Goal: Transaction & Acquisition: Purchase product/service

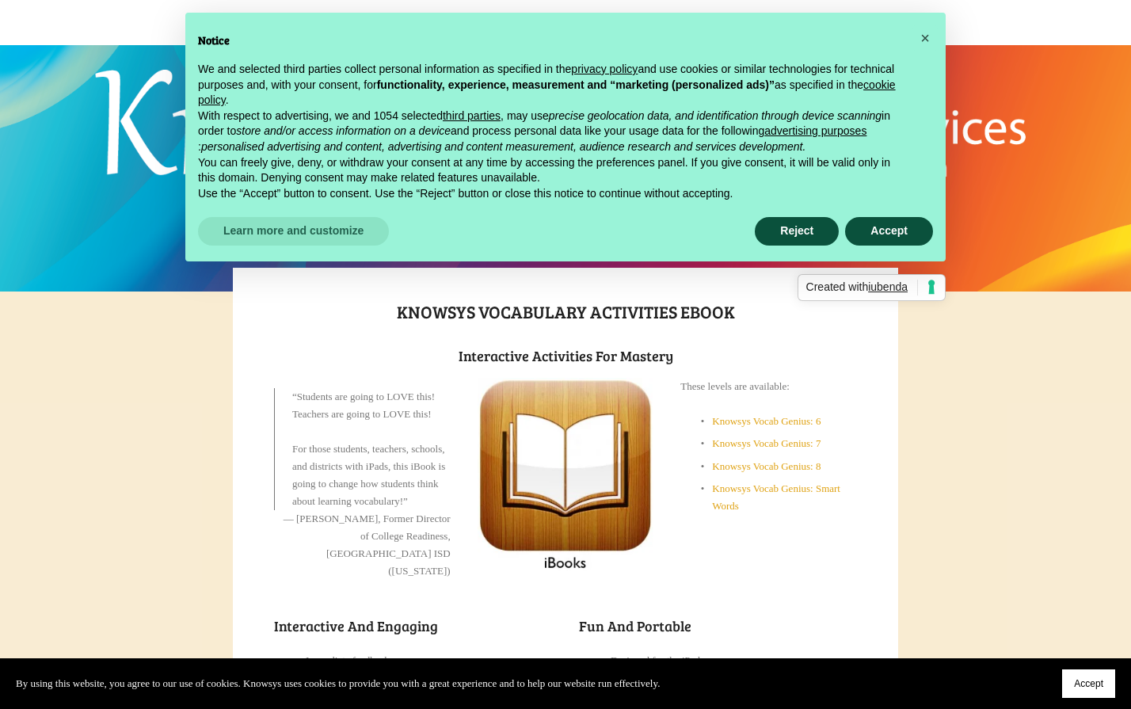
scroll to position [51, 0]
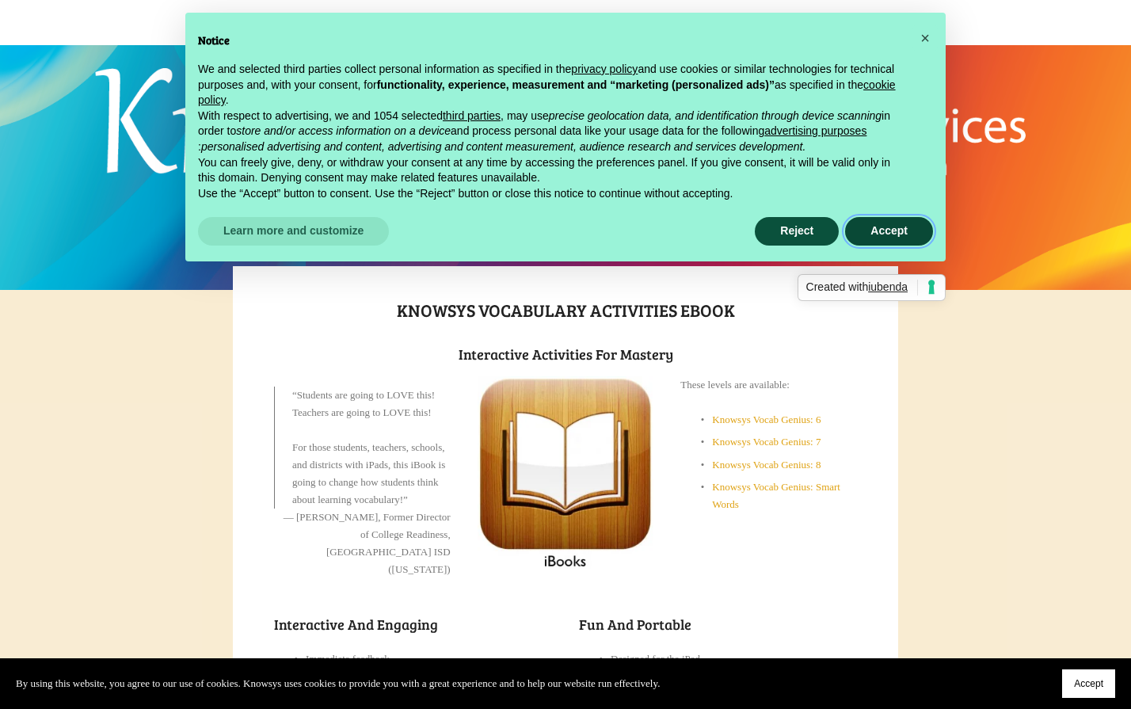
click at [889, 238] on button "Accept" at bounding box center [889, 231] width 88 height 29
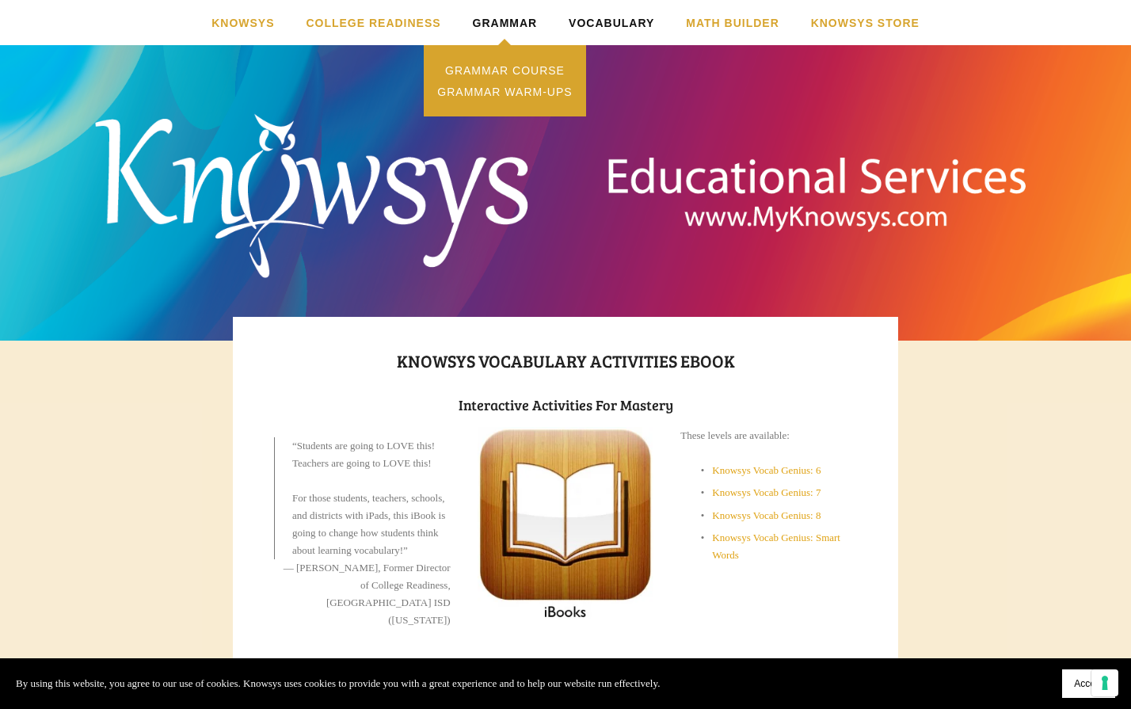
scroll to position [0, 0]
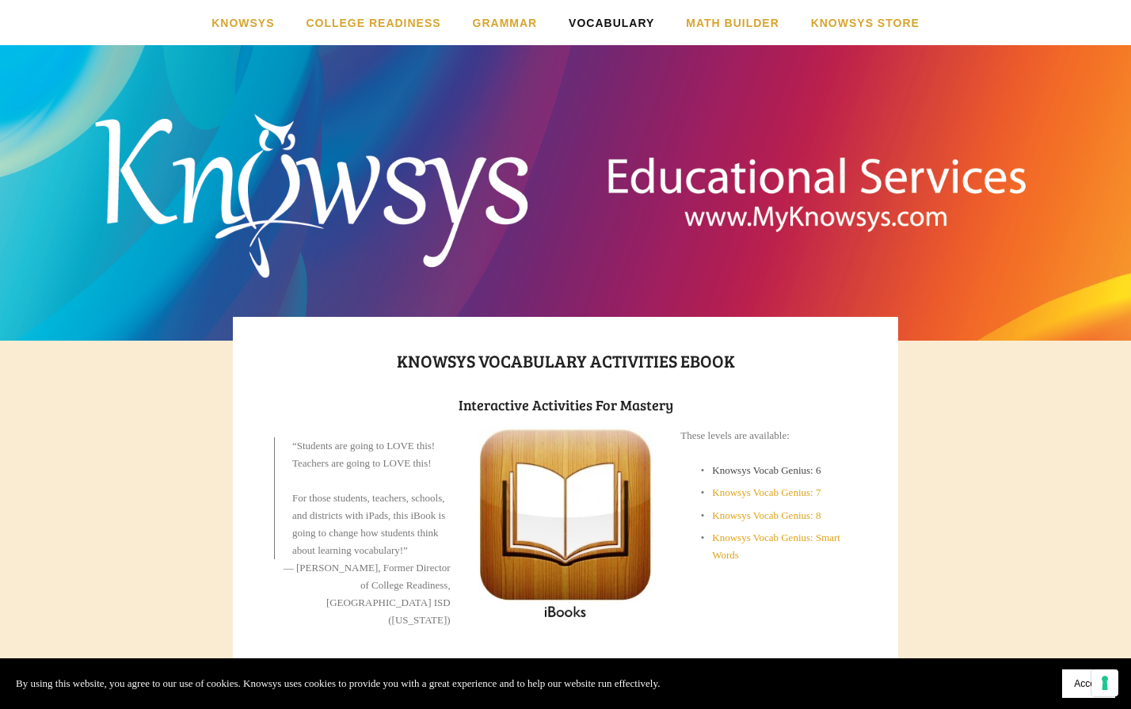
click at [786, 468] on link "Knowsys Vocab Genius: 6" at bounding box center [766, 470] width 108 height 12
click at [763, 471] on link "Knowsys Vocab Genius: 6" at bounding box center [766, 470] width 108 height 12
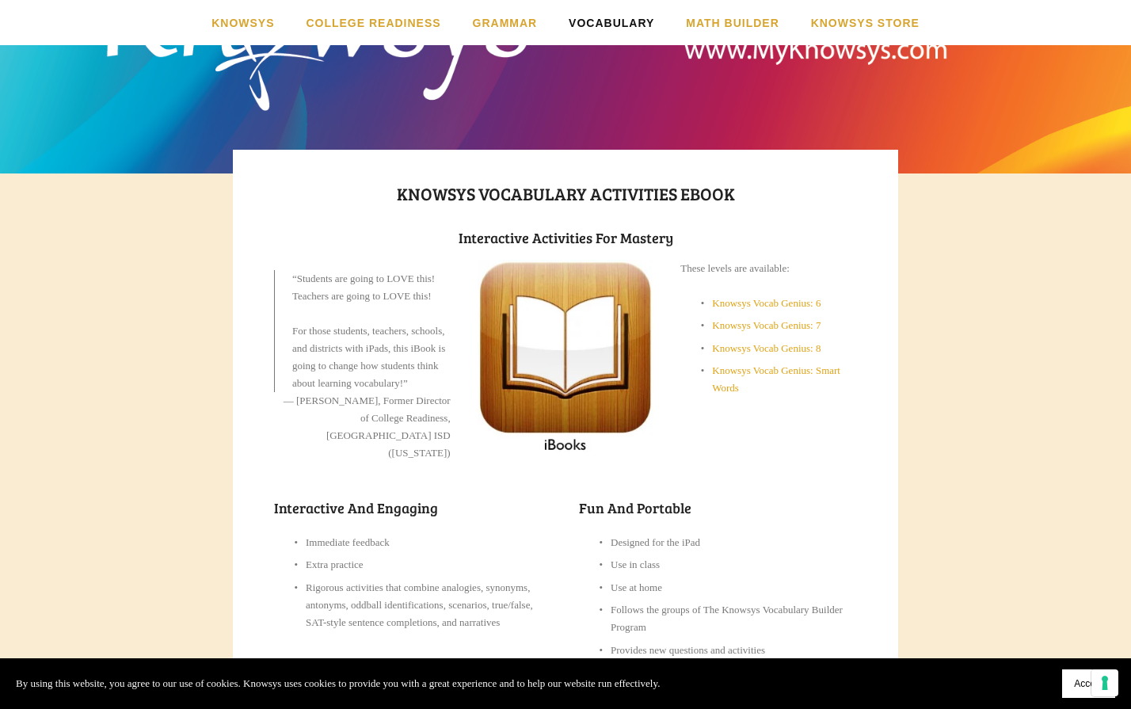
scroll to position [174, 0]
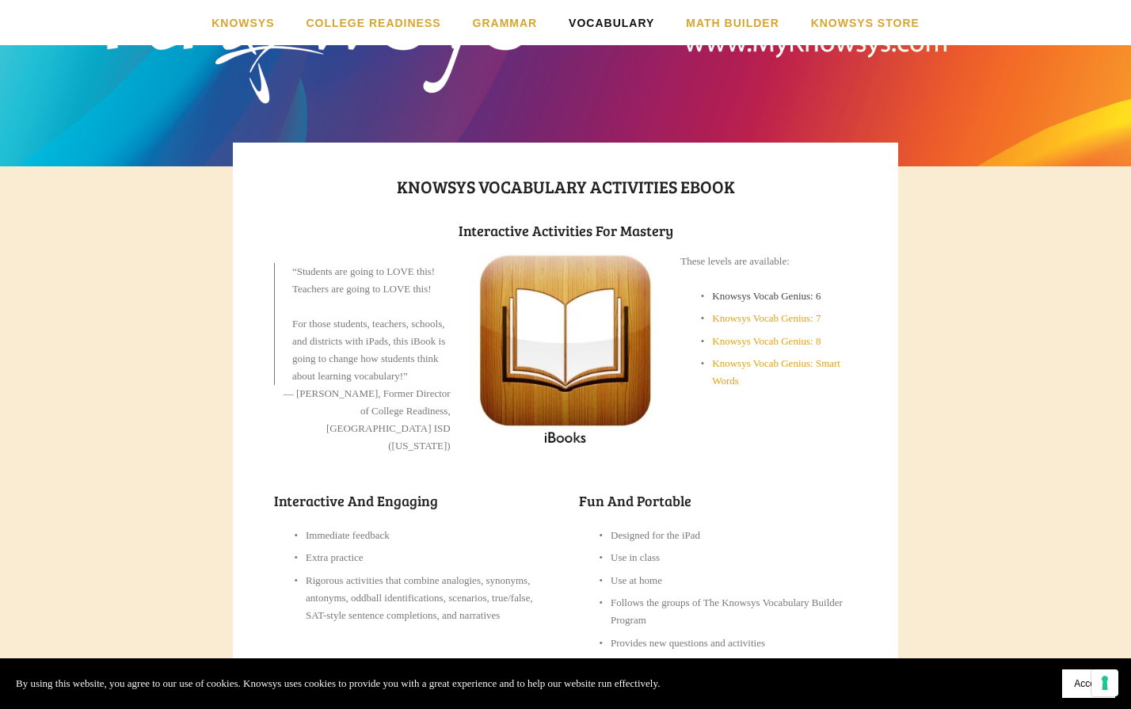
click at [754, 297] on link "Knowsys Vocab Genius: 6" at bounding box center [766, 296] width 108 height 12
click at [804, 297] on link "Knowsys Vocab Genius: 6" at bounding box center [766, 296] width 108 height 12
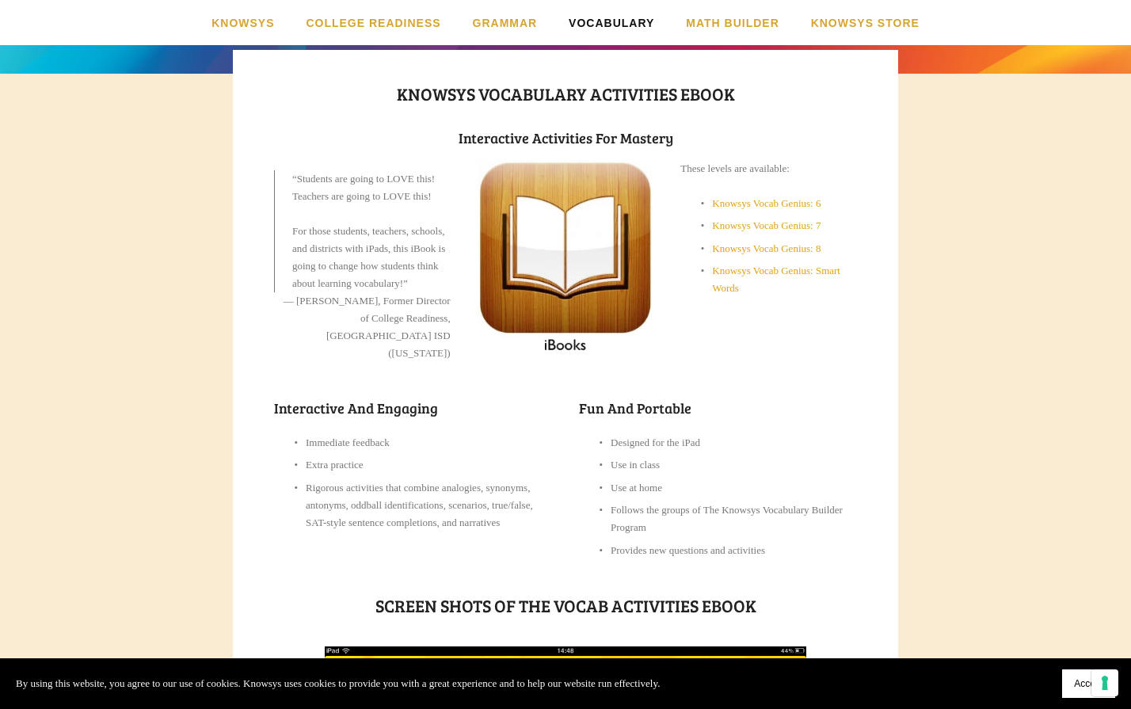
scroll to position [268, 0]
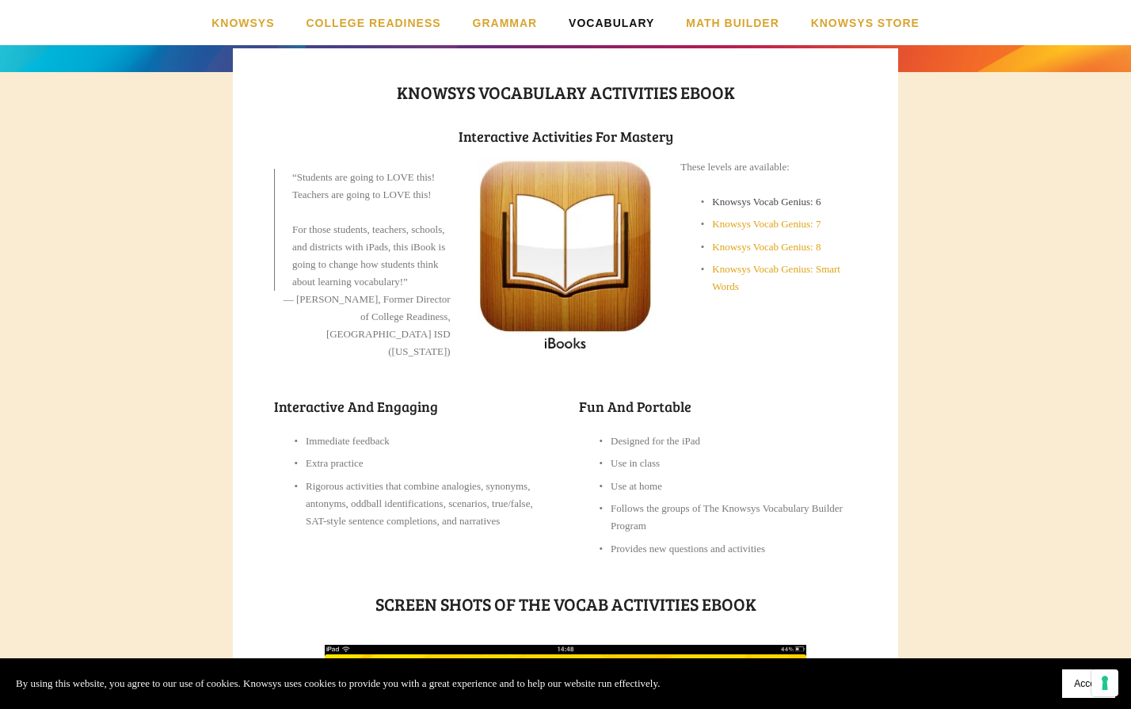
click at [750, 196] on link "Knowsys Vocab Genius: 6" at bounding box center [766, 202] width 108 height 12
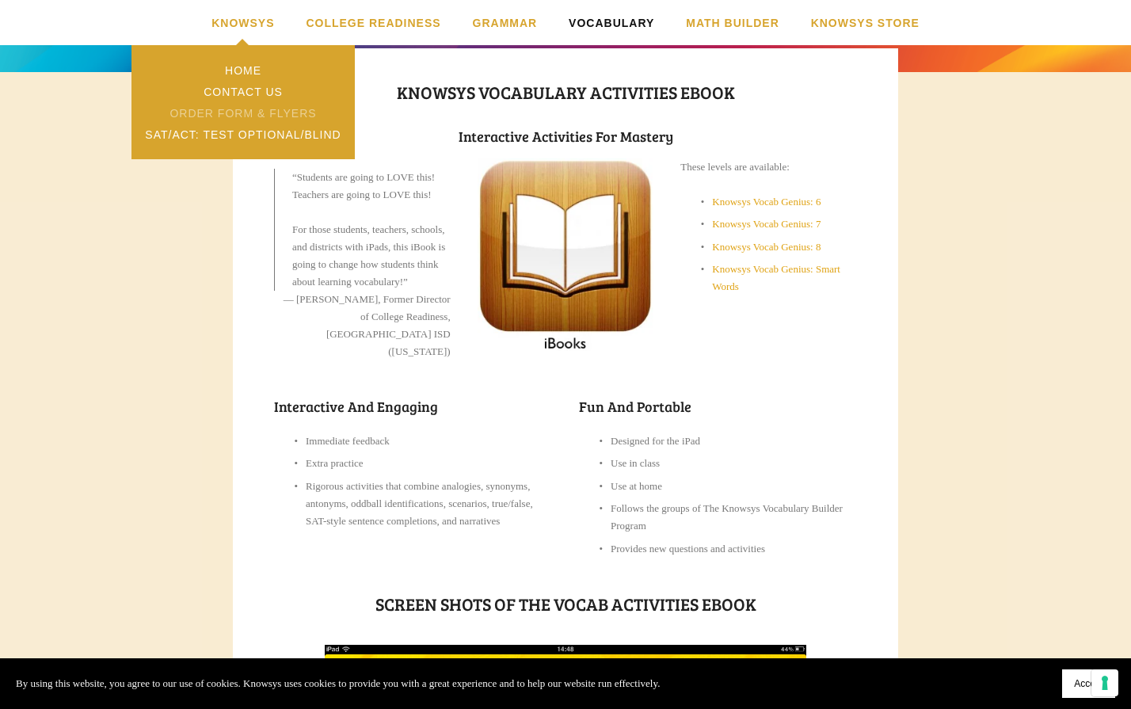
click at [233, 114] on link "Order Form & Flyers" at bounding box center [242, 112] width 223 height 21
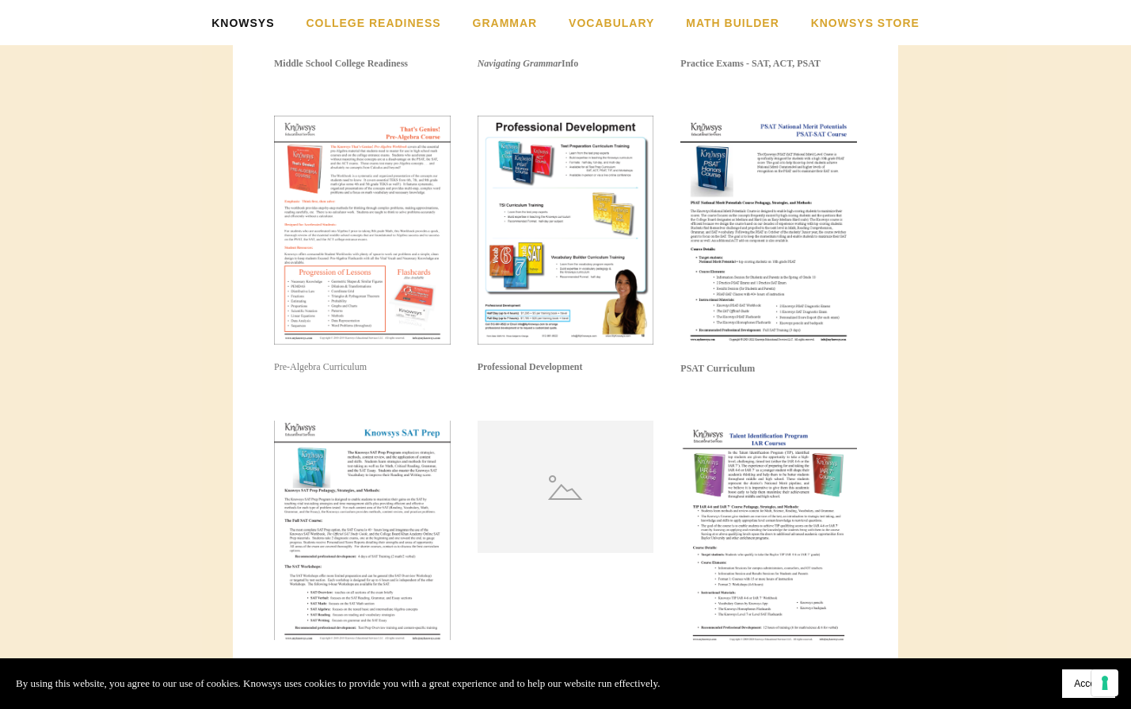
scroll to position [1552, 0]
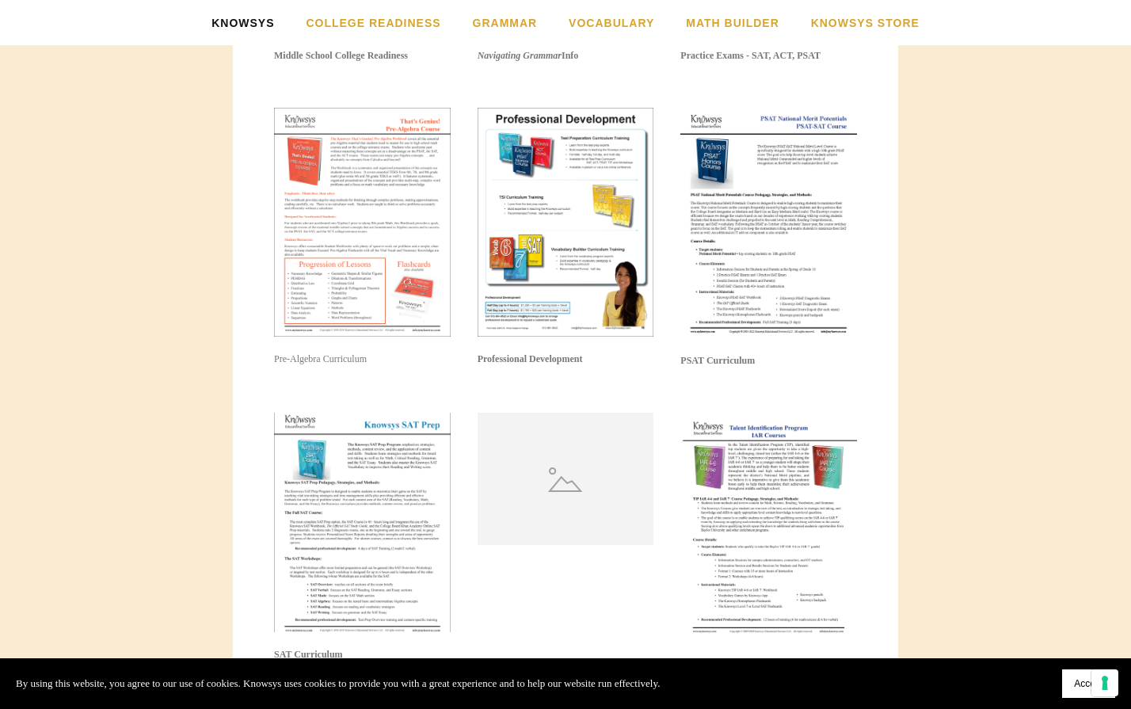
click at [553, 222] on img at bounding box center [566, 222] width 177 height 229
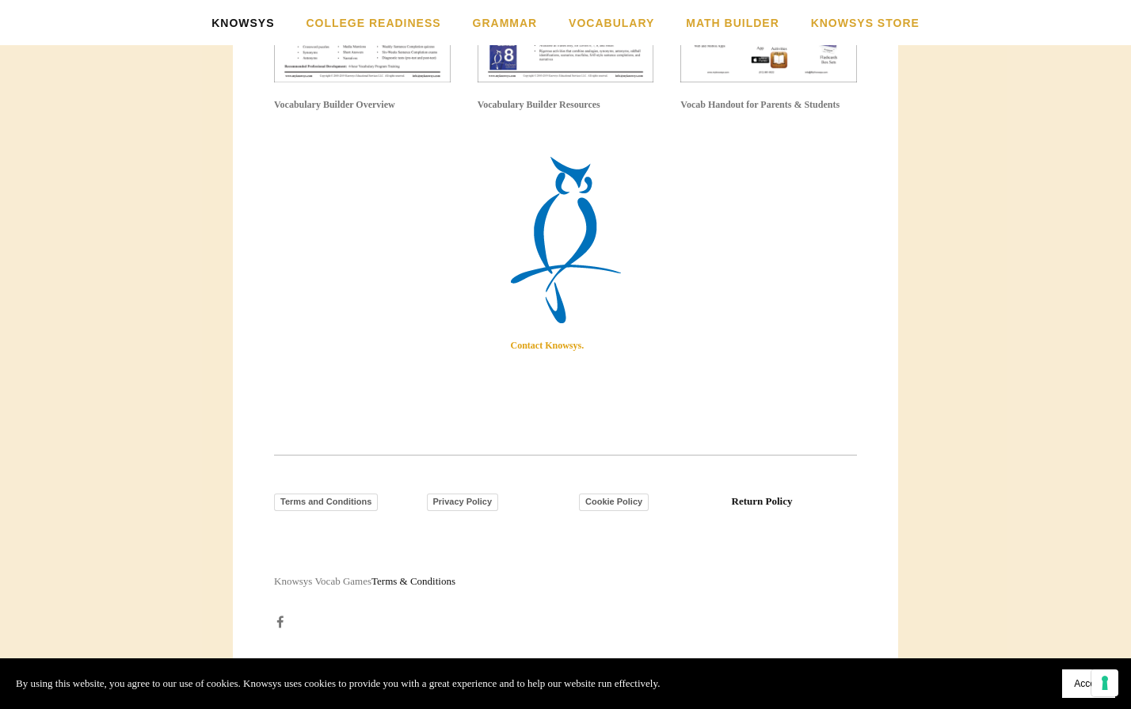
scroll to position [2746, 0]
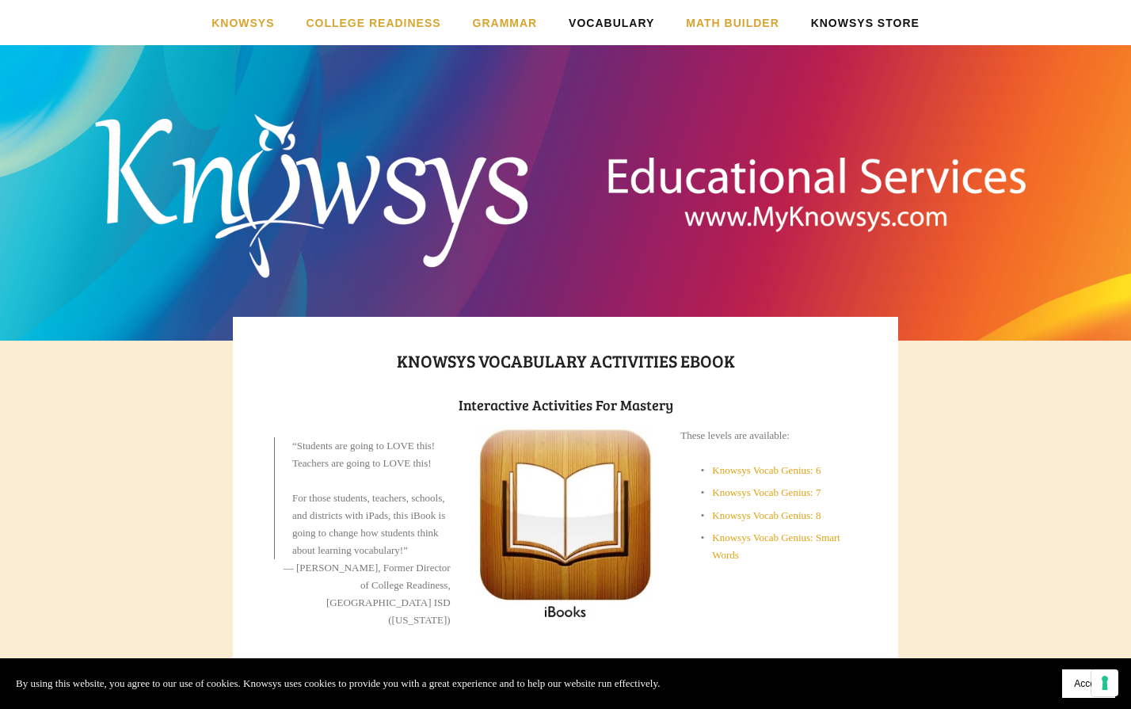
click at [848, 24] on link "Knowsys Store" at bounding box center [865, 22] width 108 height 45
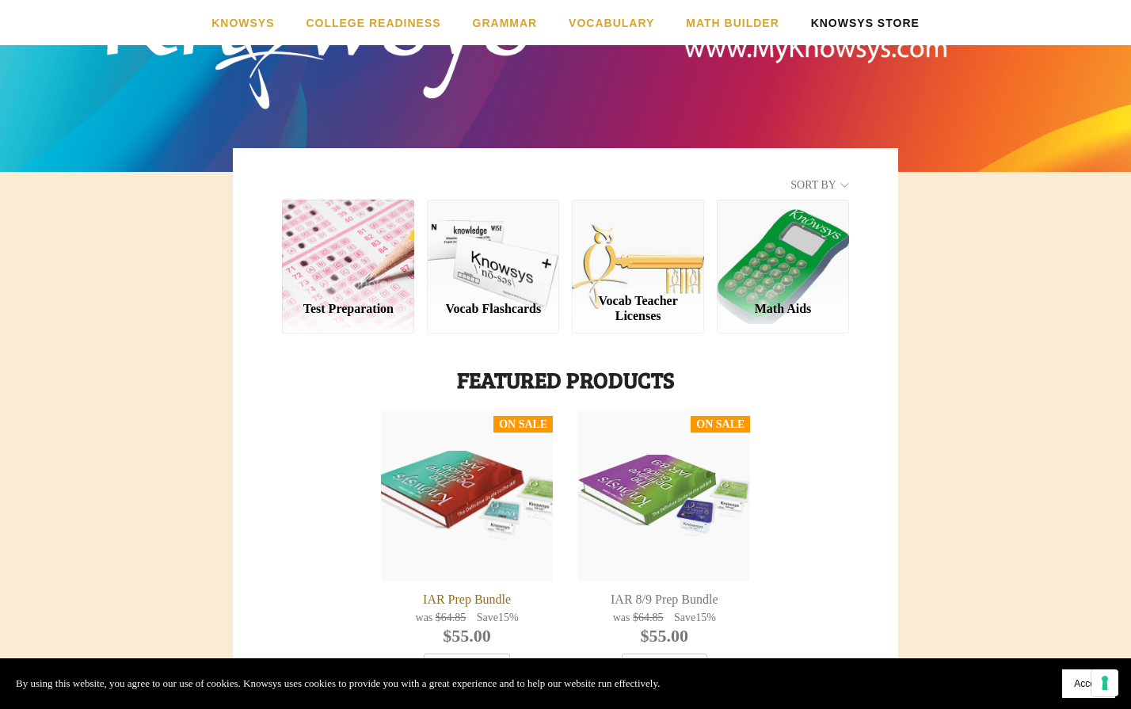
scroll to position [160, 0]
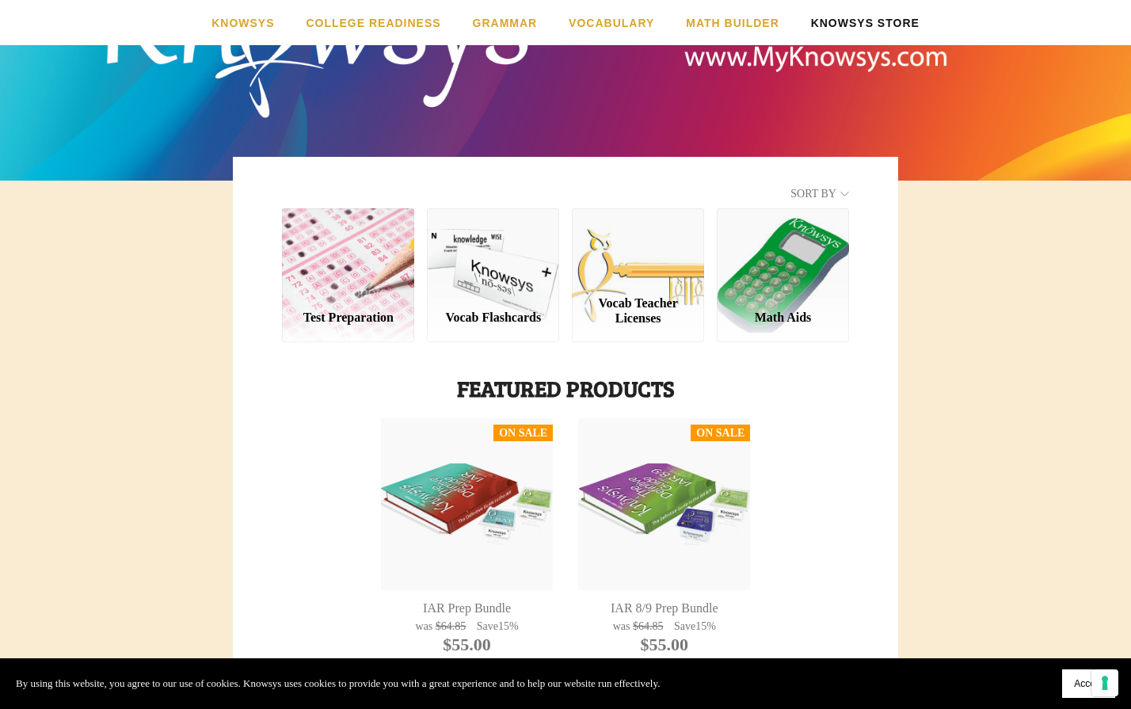
click at [631, 289] on div "Vocab Teacher Licenses" at bounding box center [638, 274] width 132 height 133
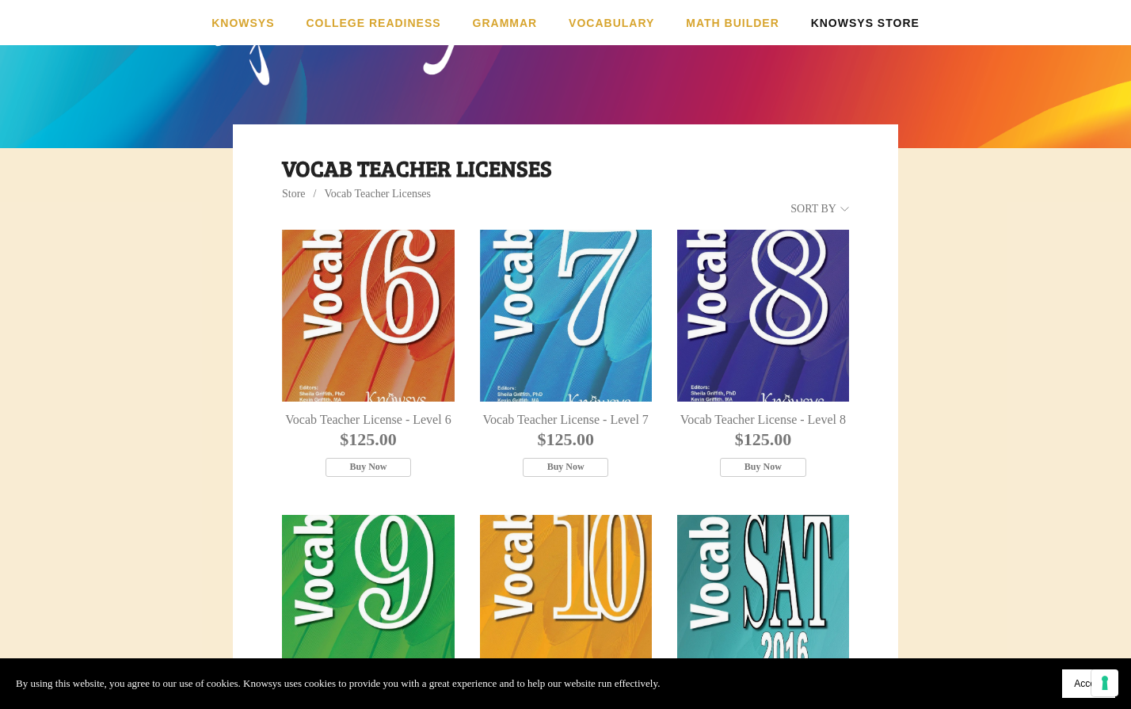
scroll to position [250, 0]
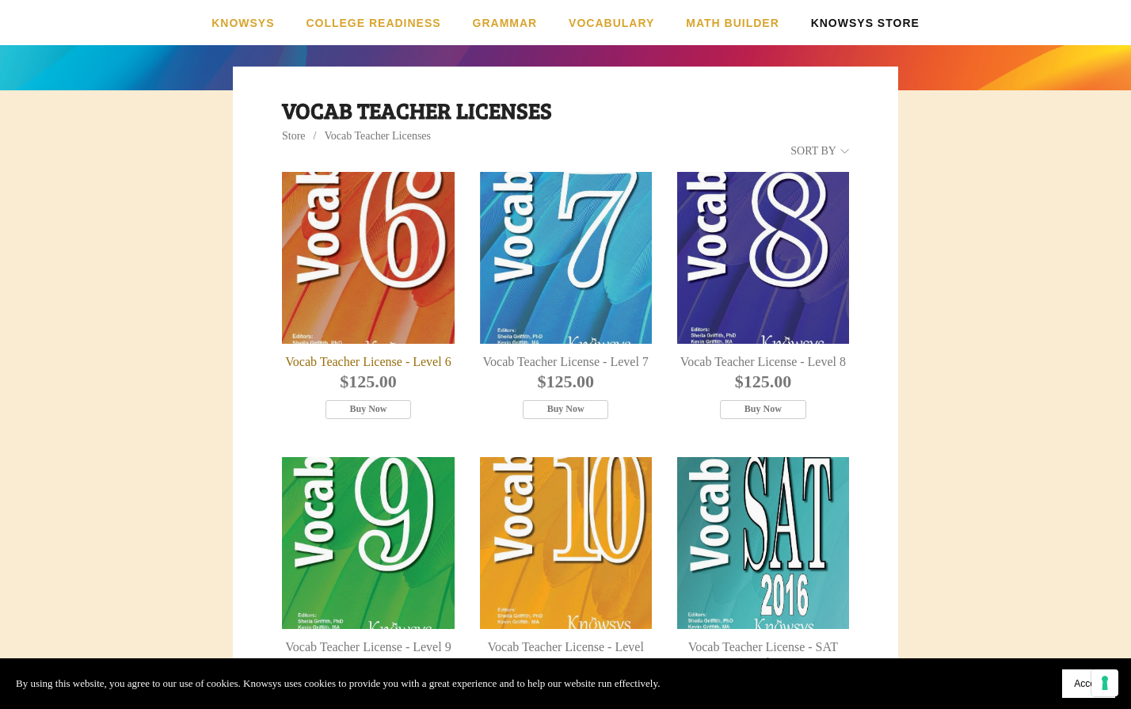
click at [369, 265] on div "Vocab Teacher License - Level 6" at bounding box center [368, 258] width 172 height 172
